Goal: Find specific page/section: Find specific page/section

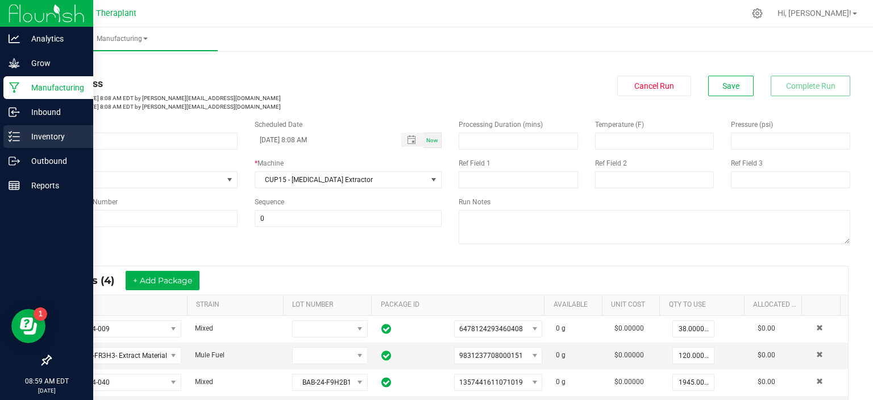
click at [60, 130] on p "Inventory" at bounding box center [54, 137] width 68 height 14
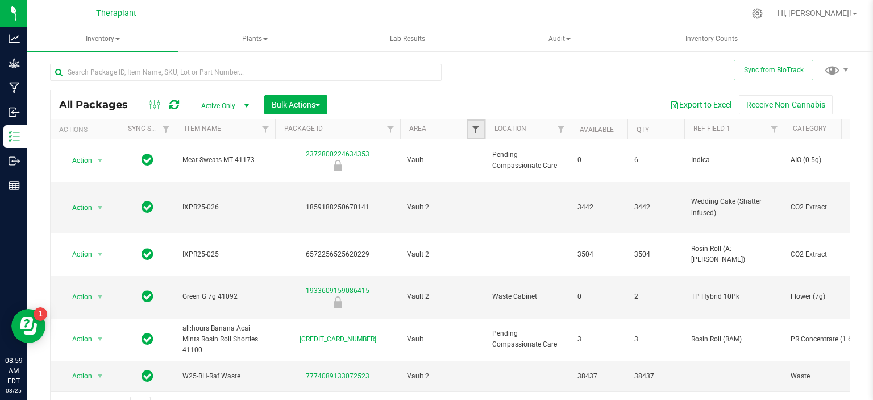
click at [475, 130] on span "Filter" at bounding box center [475, 129] width 9 height 9
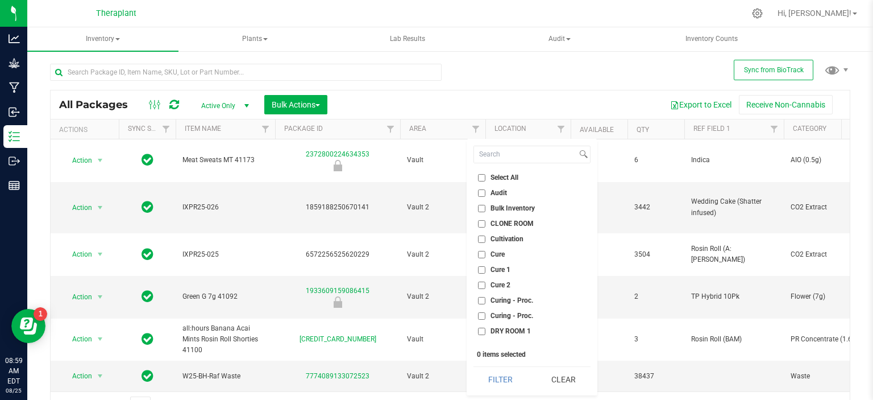
click at [503, 281] on span "Cure 2" at bounding box center [501, 284] width 20 height 7
click at [486, 281] on input "Cure 2" at bounding box center [481, 284] width 7 height 7
click at [493, 285] on span "Cure 2" at bounding box center [501, 284] width 20 height 7
click at [486, 285] on input "Cure 2" at bounding box center [481, 284] width 7 height 7
checkbox input "false"
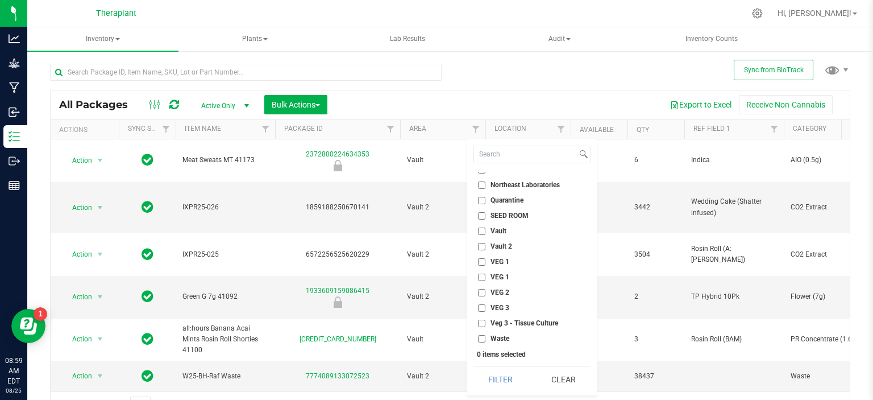
scroll to position [455, 0]
click at [496, 241] on span "Vault 2" at bounding box center [502, 244] width 22 height 7
click at [486, 241] on input "Vault 2" at bounding box center [481, 244] width 7 height 7
checkbox input "true"
click at [504, 375] on button "Filter" at bounding box center [501, 379] width 55 height 25
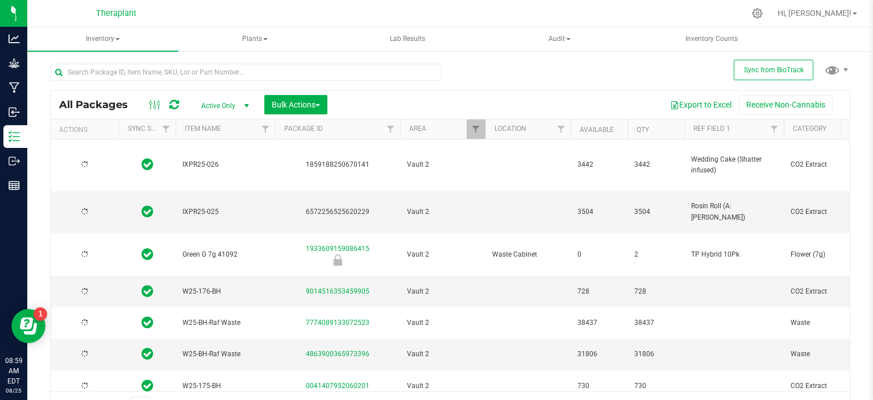
type input "2026-07-03"
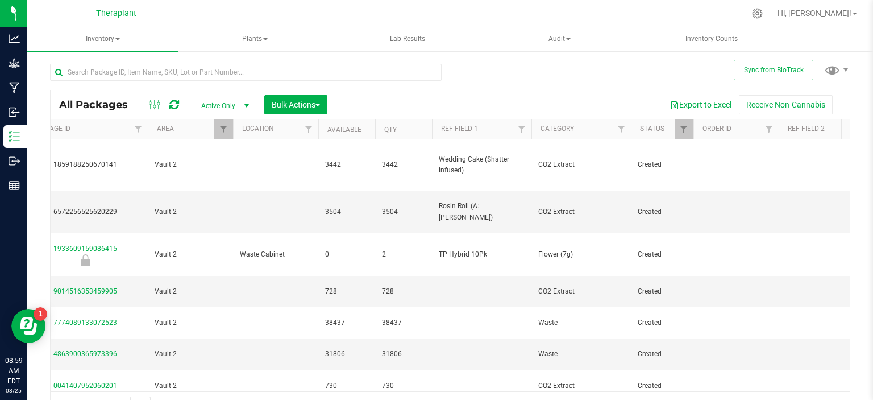
scroll to position [0, 309]
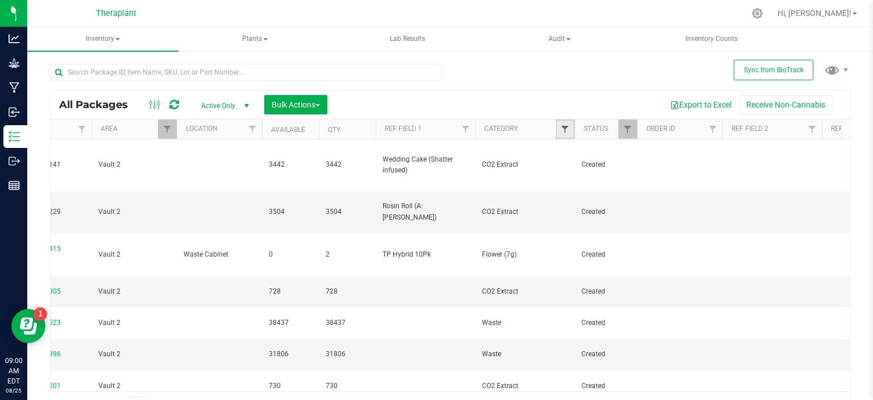
click at [569, 130] on span "Filter" at bounding box center [565, 129] width 9 height 9
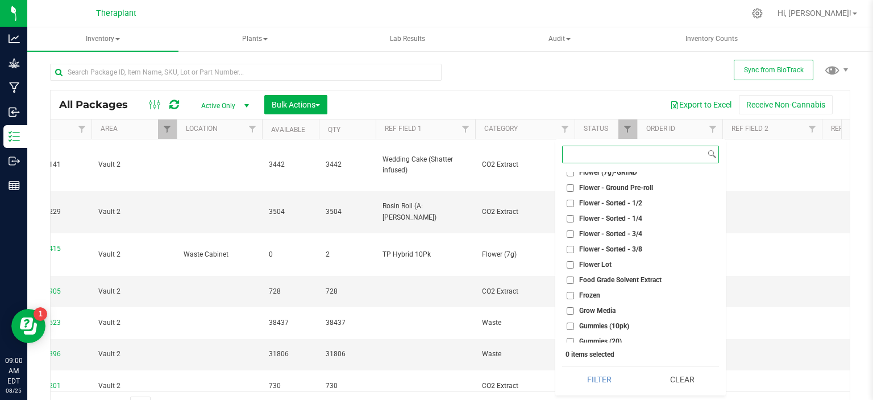
scroll to position [682, 0]
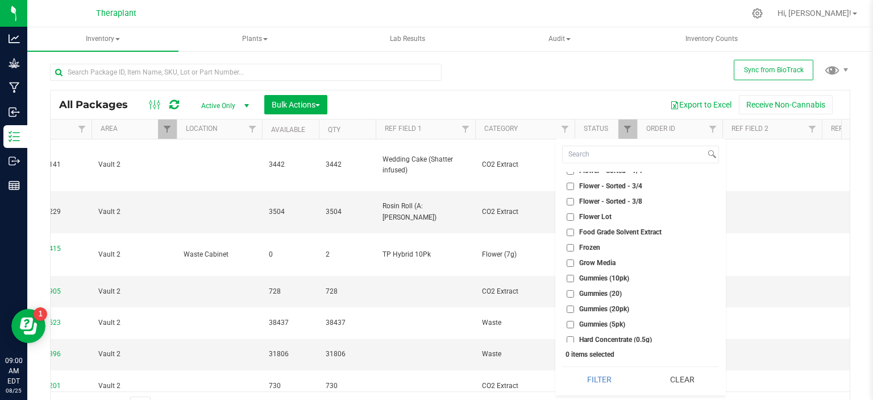
click at [600, 216] on span "Flower Lot" at bounding box center [595, 216] width 32 height 7
click at [574, 216] on input "Flower Lot" at bounding box center [570, 216] width 7 height 7
checkbox input "true"
click at [602, 384] on button "Filter" at bounding box center [599, 379] width 74 height 25
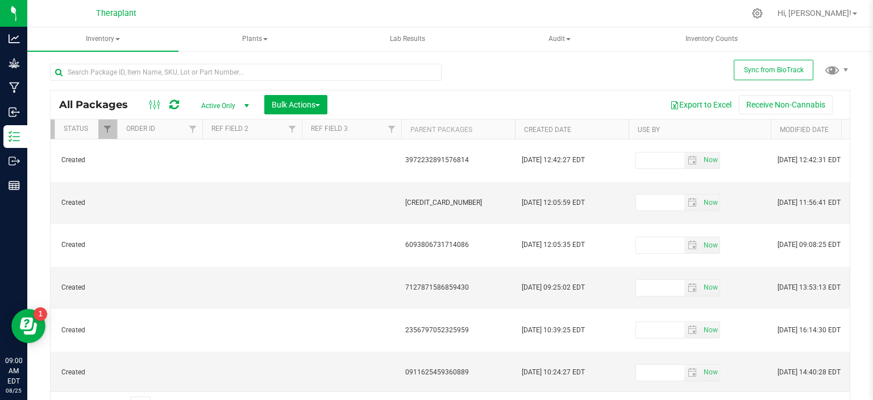
scroll to position [0, 850]
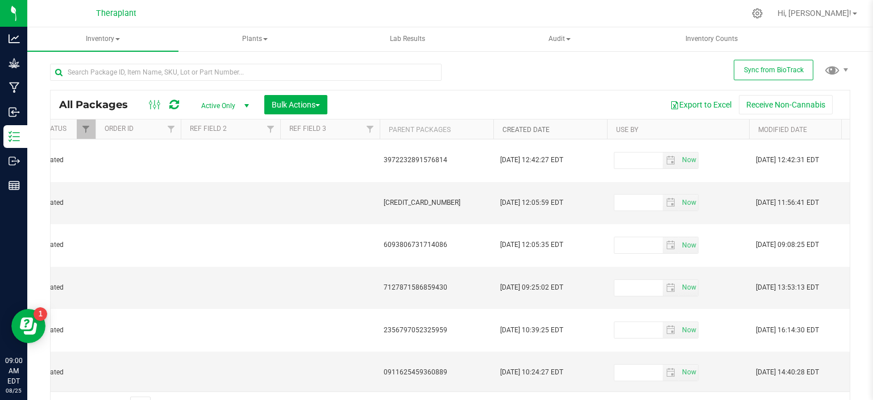
click at [519, 130] on link "Created Date" at bounding box center [526, 130] width 47 height 8
click at [684, 106] on button "Export to Excel" at bounding box center [701, 104] width 76 height 19
click at [677, 106] on button "Export to Excel" at bounding box center [701, 104] width 76 height 19
click at [178, 73] on input "text" at bounding box center [246, 72] width 392 height 17
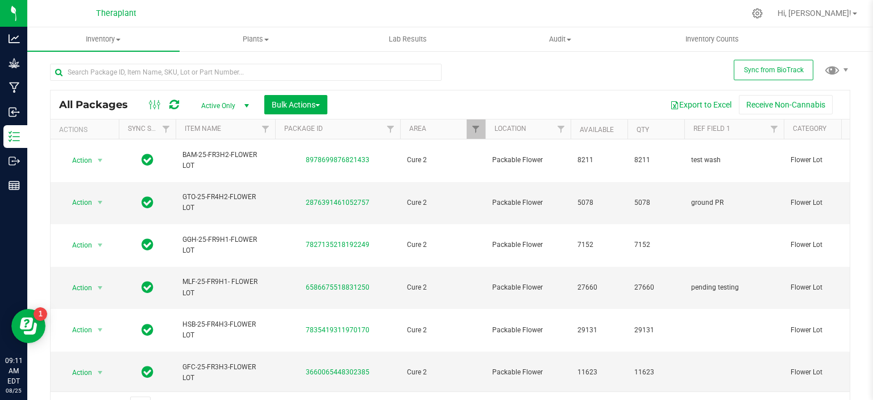
scroll to position [0, 1073]
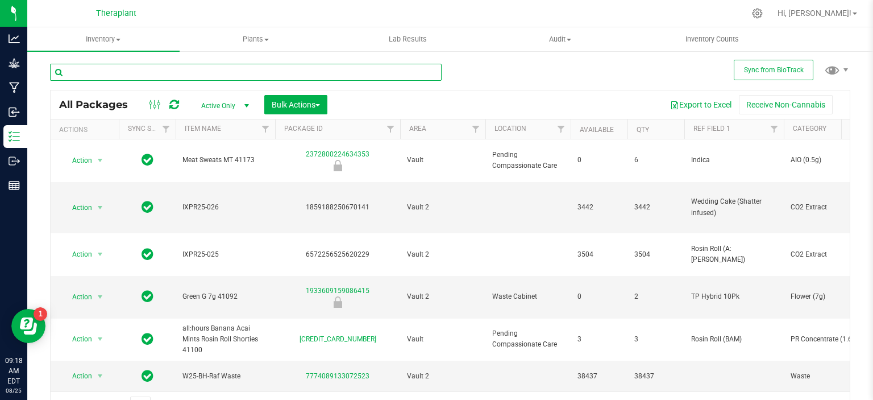
click at [223, 67] on input "text" at bounding box center [246, 72] width 392 height 17
click at [223, 68] on input "text" at bounding box center [246, 72] width 392 height 17
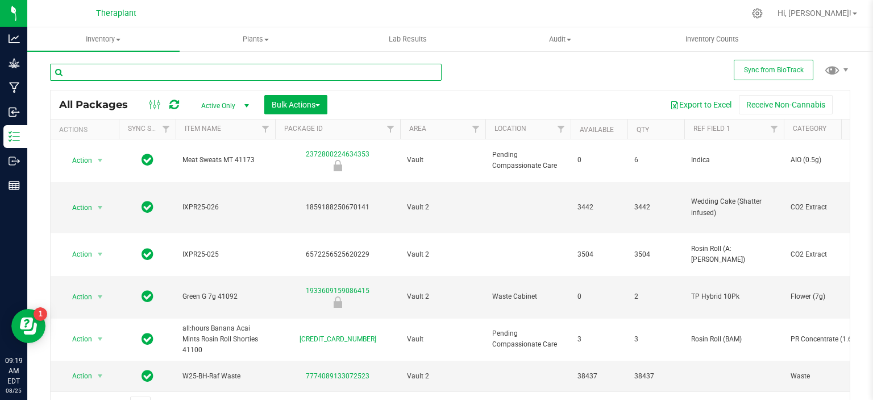
click at [222, 69] on input "text" at bounding box center [246, 72] width 392 height 17
click at [222, 70] on input "text" at bounding box center [246, 72] width 392 height 17
click at [219, 72] on input "text" at bounding box center [246, 72] width 392 height 17
click at [218, 73] on input "text" at bounding box center [246, 72] width 392 height 17
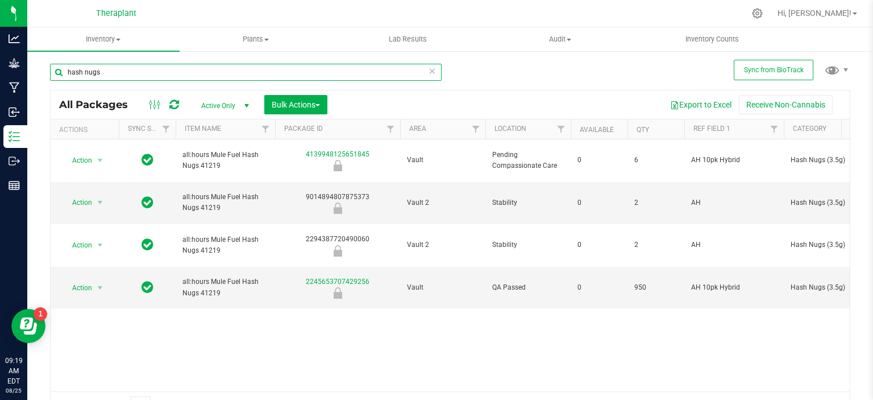
type input "hash nugs"
click at [477, 81] on div "hash nugs All Packages Active Only Active Only Lab Samples Locked All External …" at bounding box center [450, 236] width 800 height 366
click at [471, 96] on div "Export to Excel Receive Non-Cannabis" at bounding box center [588, 104] width 505 height 19
click at [468, 99] on div "Export to Excel Receive Non-Cannabis" at bounding box center [588, 104] width 505 height 19
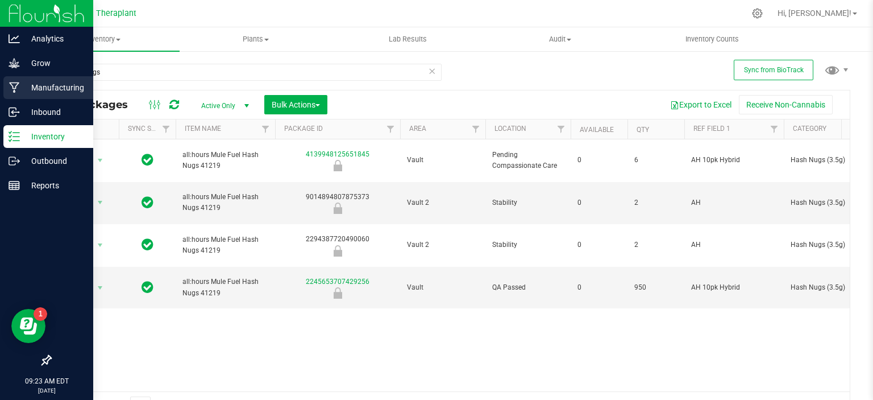
click at [50, 90] on p "Manufacturing" at bounding box center [54, 88] width 68 height 14
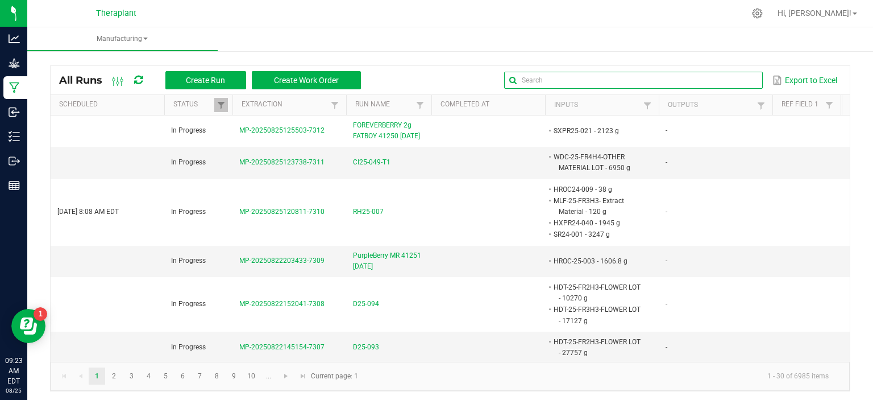
click at [727, 81] on input "text" at bounding box center [633, 80] width 259 height 17
type input "h"
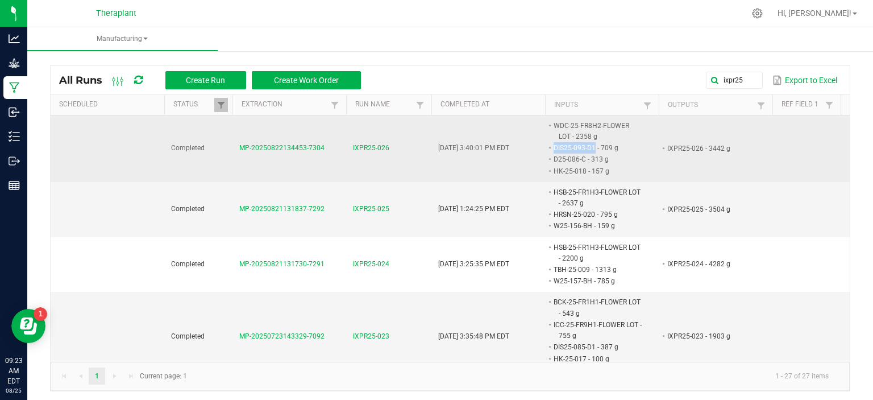
drag, startPoint x: 594, startPoint y: 145, endPoint x: 553, endPoint y: 143, distance: 41.0
click at [553, 143] on li "DIS25-093-D1 - 709 g" at bounding box center [597, 147] width 90 height 11
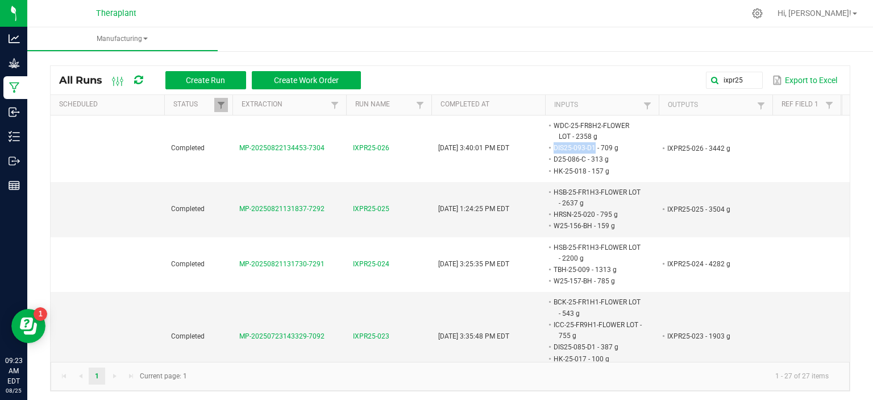
copy li "DIS25-093-D1"
drag, startPoint x: 553, startPoint y: 188, endPoint x: 641, endPoint y: 190, distance: 88.7
click at [641, 190] on li "HSB-25-FR1H3-FLOWER LOT - 2637 g" at bounding box center [597, 197] width 90 height 22
copy li "HSB-25-FR1H3-FLOWER LOT"
drag, startPoint x: 594, startPoint y: 213, endPoint x: 553, endPoint y: 213, distance: 40.9
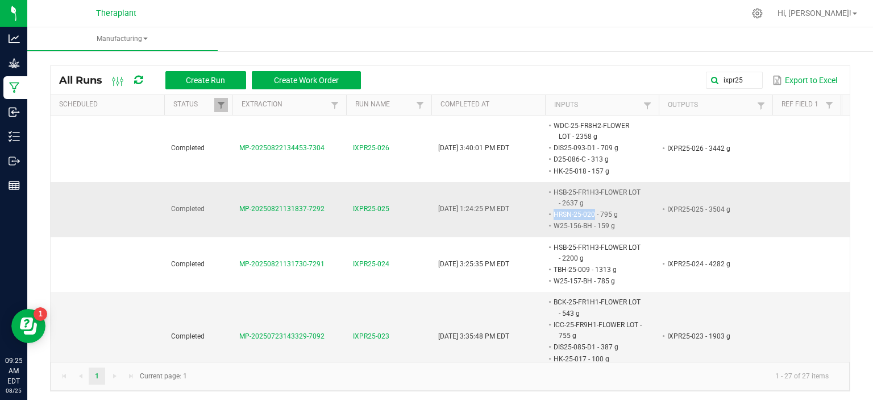
click at [553, 213] on li "HRSN-25-020 - 795 g" at bounding box center [597, 214] width 90 height 11
copy li "HRSN-25-020"
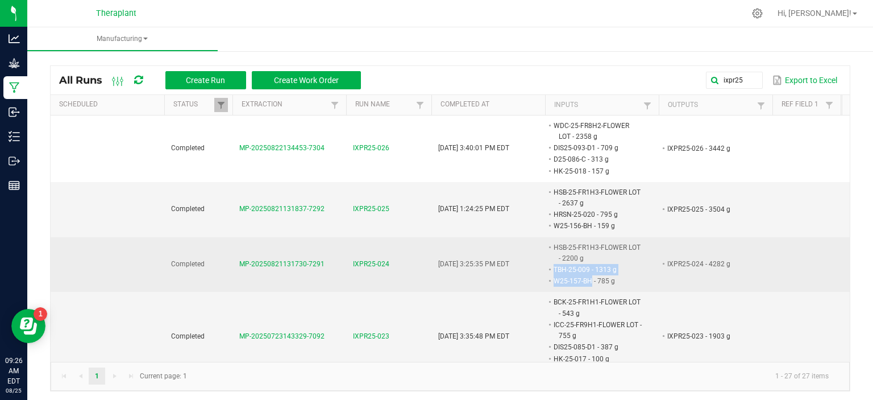
drag, startPoint x: 554, startPoint y: 269, endPoint x: 591, endPoint y: 280, distance: 38.5
click at [642, 242] on span "HSB-25-FR1H3-FLOWER LOT - 2200 g TBH-25-009 - 1313 g W25-157-BH - 785 g" at bounding box center [642, 242] width 0 height 0
copy span "TBH-25-009 - 1313 g W25-157-BH"
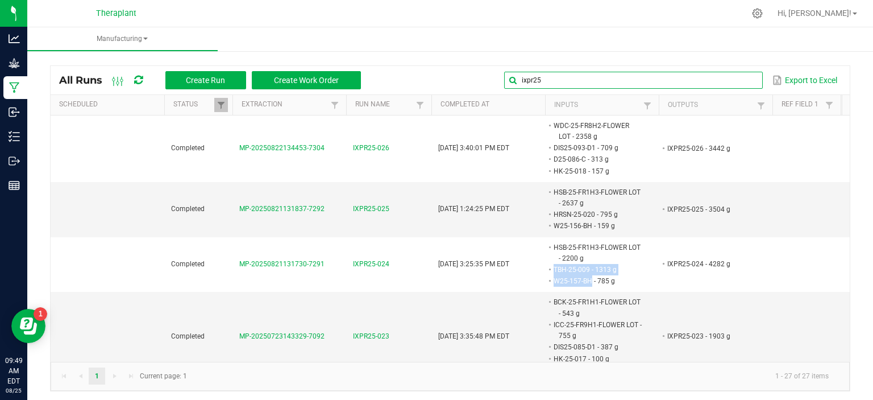
click at [716, 77] on input "ixpr25" at bounding box center [633, 80] width 259 height 17
type input "HNUG"
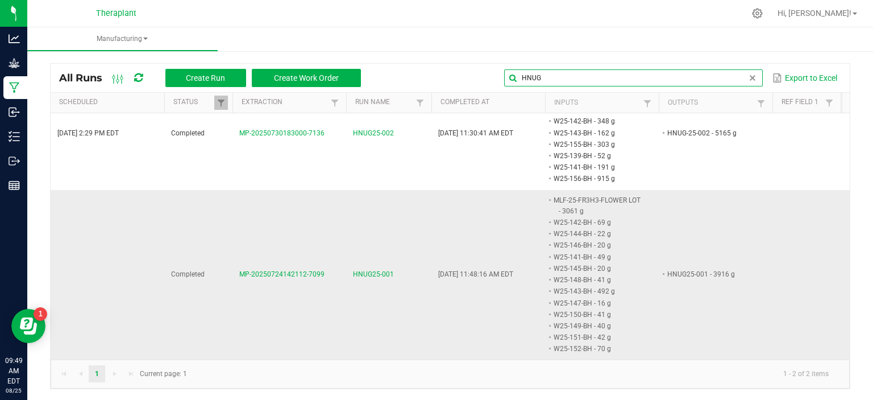
scroll to position [2, 0]
click at [748, 76] on span at bounding box center [752, 77] width 9 height 9
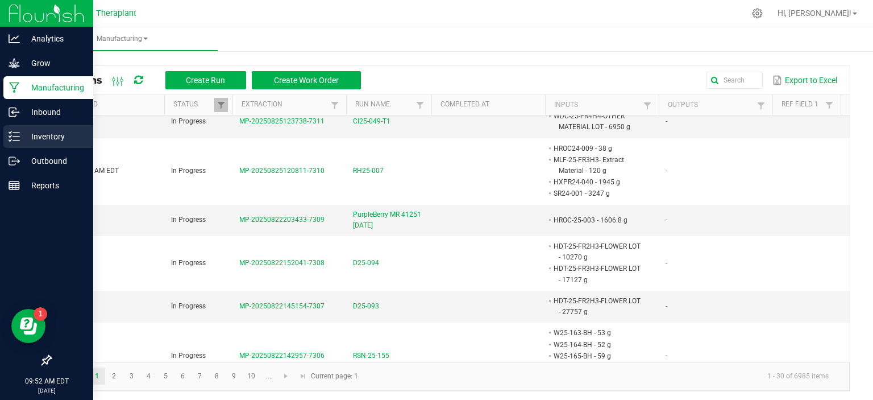
click at [52, 147] on div "Inventory" at bounding box center [48, 136] width 90 height 23
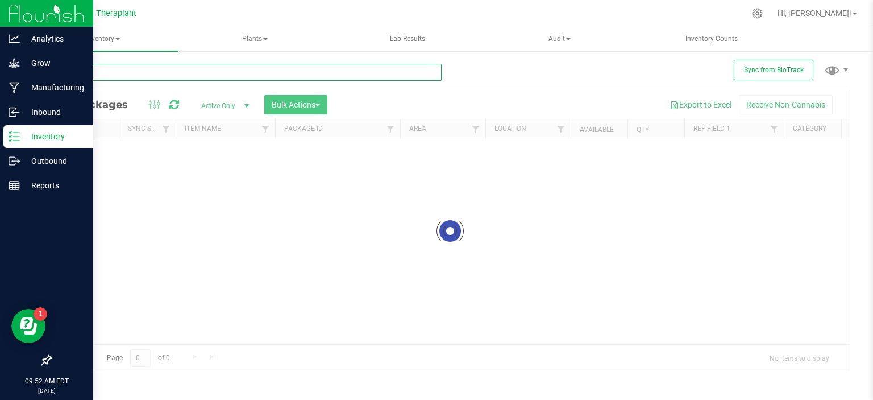
click at [257, 70] on input "text" at bounding box center [246, 72] width 392 height 17
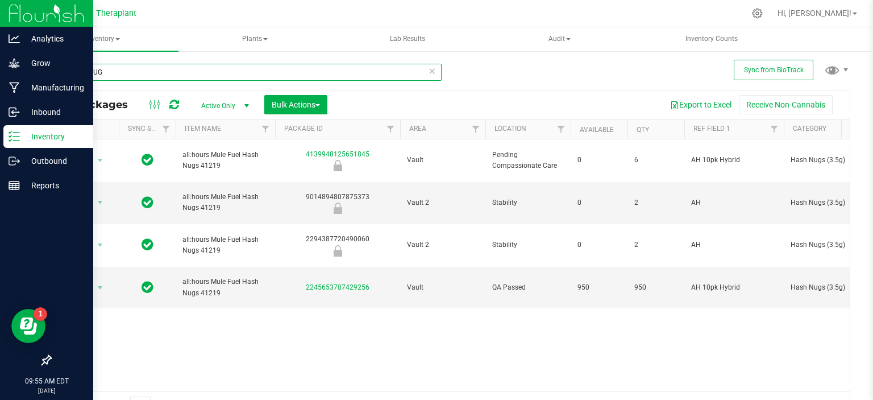
type input "HASH NUG"
